Goal: Information Seeking & Learning: Learn about a topic

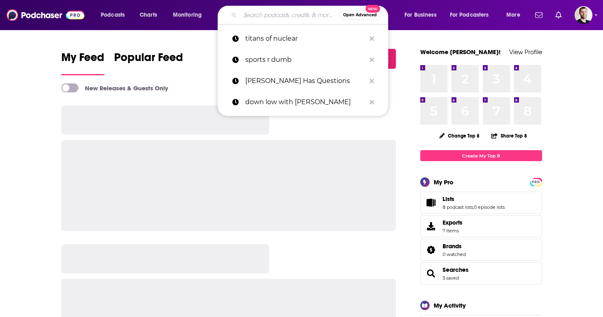
click at [287, 13] on input "Search podcasts, credits, & more..." at bounding box center [290, 15] width 100 height 13
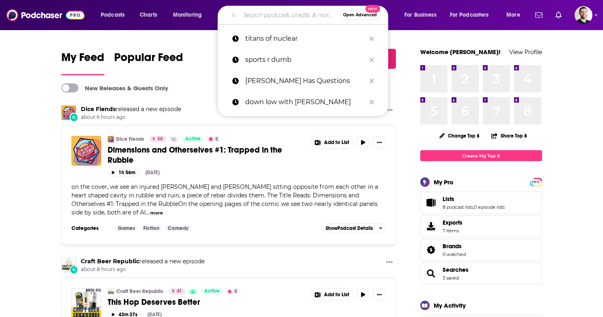
paste input "Nemours Well Beyond Medicine"
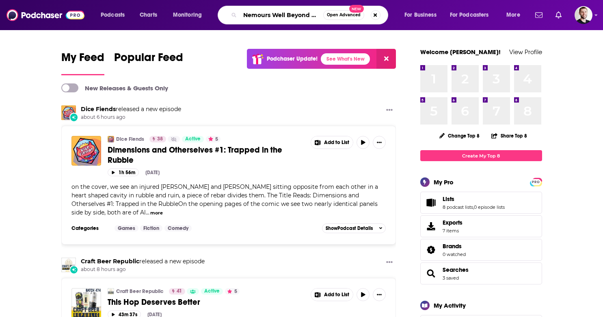
scroll to position [0, 20]
type input "Nemours Well Beyond Medicine"
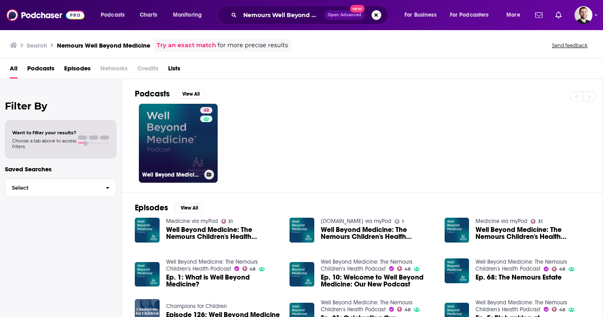
click at [171, 146] on link "48 Well Beyond Medicine: The Nemours Children's Health Podcast" at bounding box center [178, 143] width 79 height 79
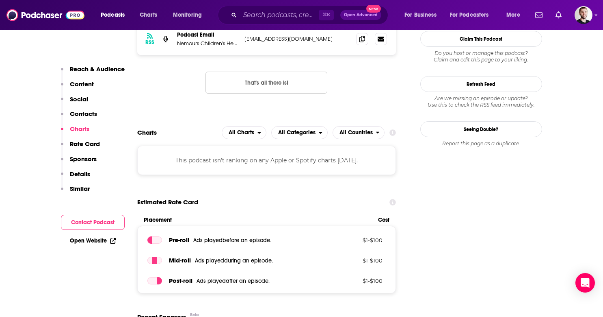
scroll to position [832, 0]
click at [241, 129] on span "All Charts" at bounding box center [242, 132] width 26 height 6
click at [242, 154] on span "Apple Charts" at bounding box center [244, 156] width 35 height 5
click at [244, 129] on span "Apple Charts" at bounding box center [237, 132] width 35 height 6
click at [245, 144] on span "All Charts" at bounding box center [239, 146] width 43 height 5
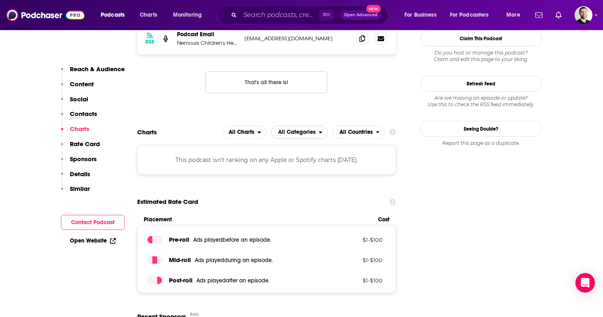
click at [319, 129] on icon "open menu" at bounding box center [321, 132] width 4 height 6
click at [315, 129] on span "All Categories" at bounding box center [296, 132] width 37 height 6
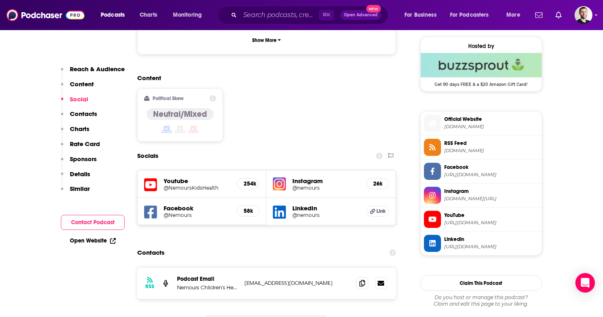
scroll to position [586, 0]
